Goal: Navigation & Orientation: Find specific page/section

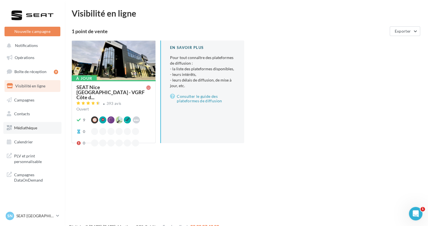
click at [24, 126] on span "Médiathèque" at bounding box center [25, 128] width 23 height 5
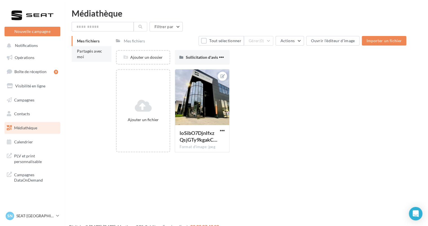
click at [82, 56] on span "Partagés avec moi" at bounding box center [89, 54] width 25 height 10
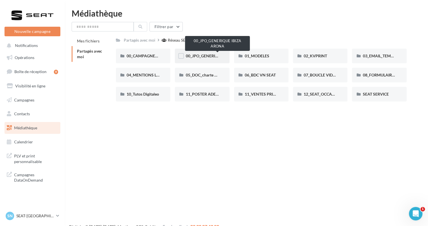
click at [201, 56] on span "00_JPO_GENERIQUE IBIZA ARONA" at bounding box center [217, 56] width 64 height 5
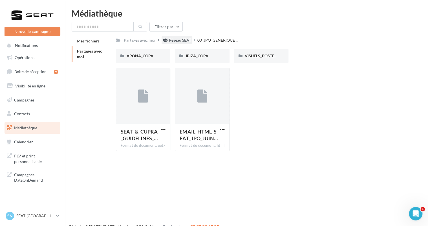
click at [182, 42] on div "Réseau SEAT" at bounding box center [180, 40] width 22 height 6
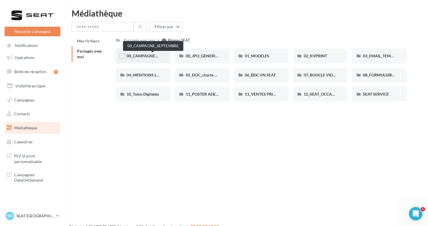
click at [138, 56] on span "00_CAMPAGNE_SEPTEMBRE" at bounding box center [152, 56] width 53 height 5
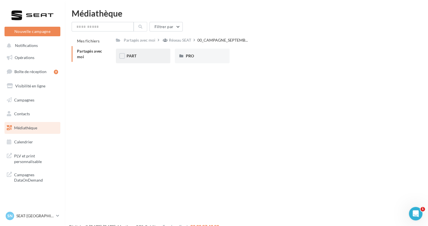
click at [145, 56] on div "PART" at bounding box center [142, 56] width 33 height 6
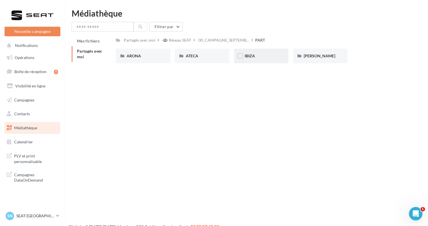
click at [262, 57] on div "IBIZA" at bounding box center [261, 56] width 33 height 6
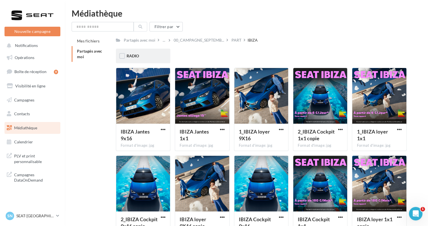
click at [141, 55] on div "RADIO" at bounding box center [142, 56] width 33 height 6
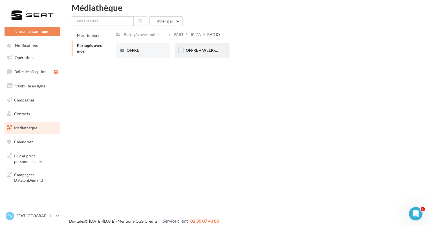
scroll to position [9, 0]
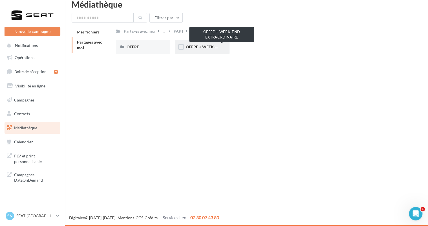
click at [196, 46] on span "OFFRE + WEEK-END EXTRAORDINAIRE" at bounding box center [221, 47] width 72 height 5
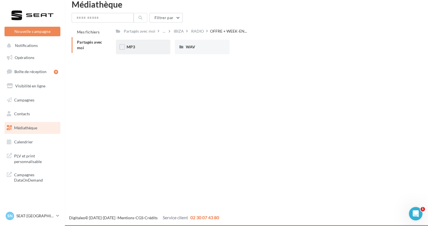
click at [153, 43] on div "MP3" at bounding box center [143, 47] width 54 height 15
